Goal: Task Accomplishment & Management: Manage account settings

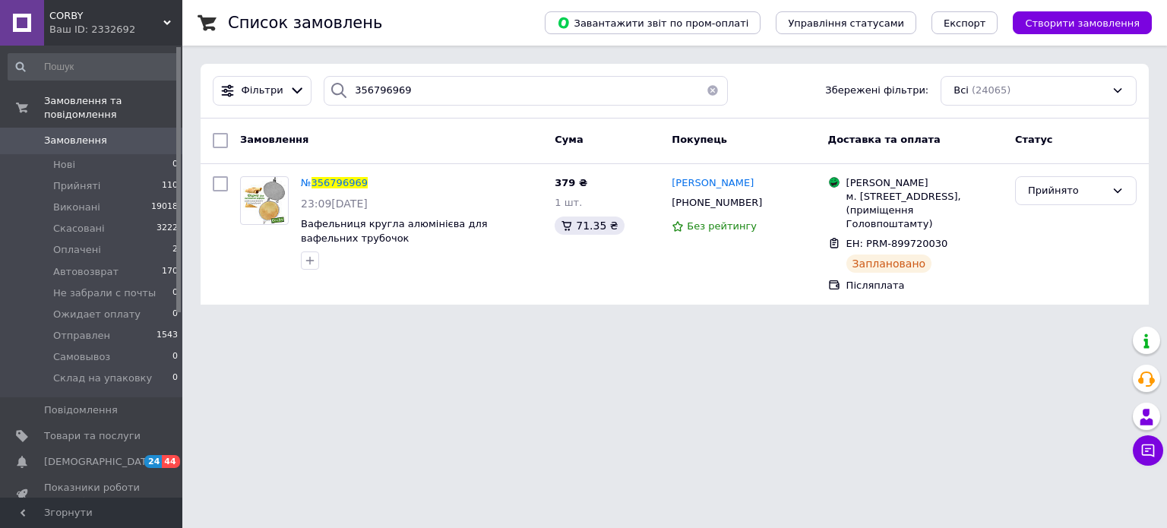
click at [710, 90] on button "button" at bounding box center [712, 91] width 30 height 30
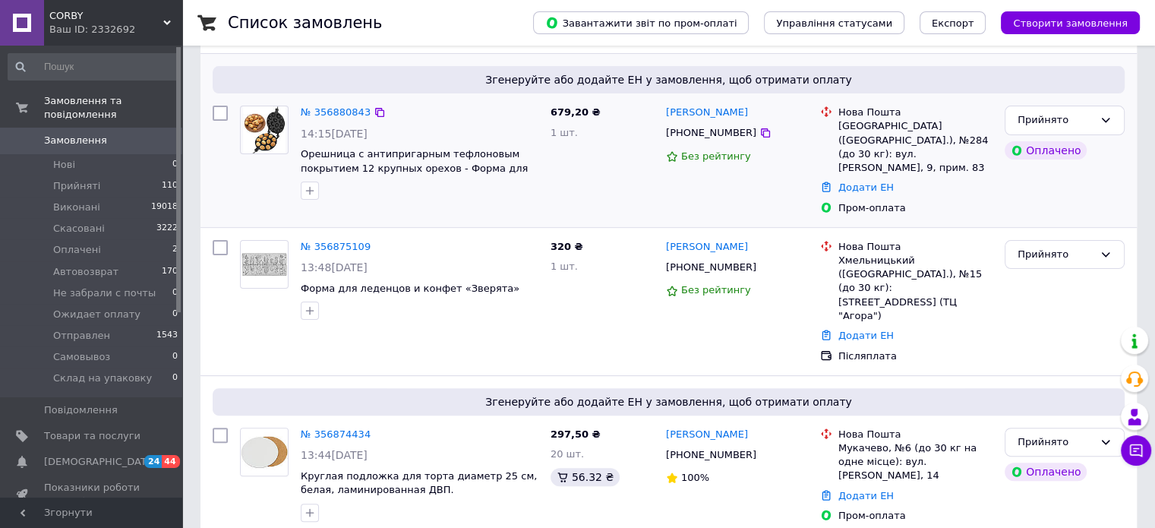
scroll to position [380, 0]
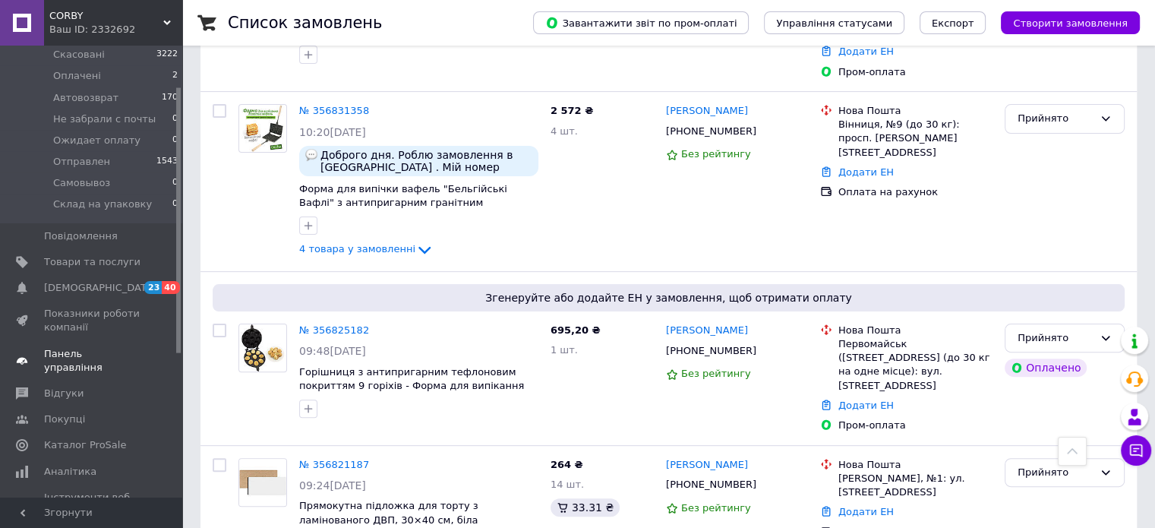
scroll to position [228, 0]
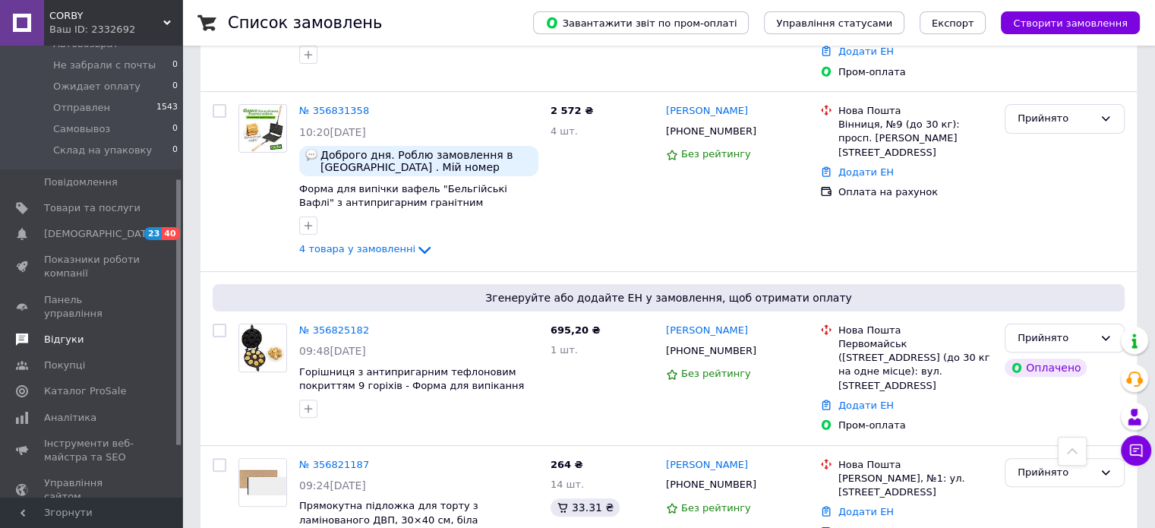
click at [73, 333] on span "Відгуки" at bounding box center [64, 340] width 40 height 14
